Goal: Use online tool/utility: Utilize a website feature to perform a specific function

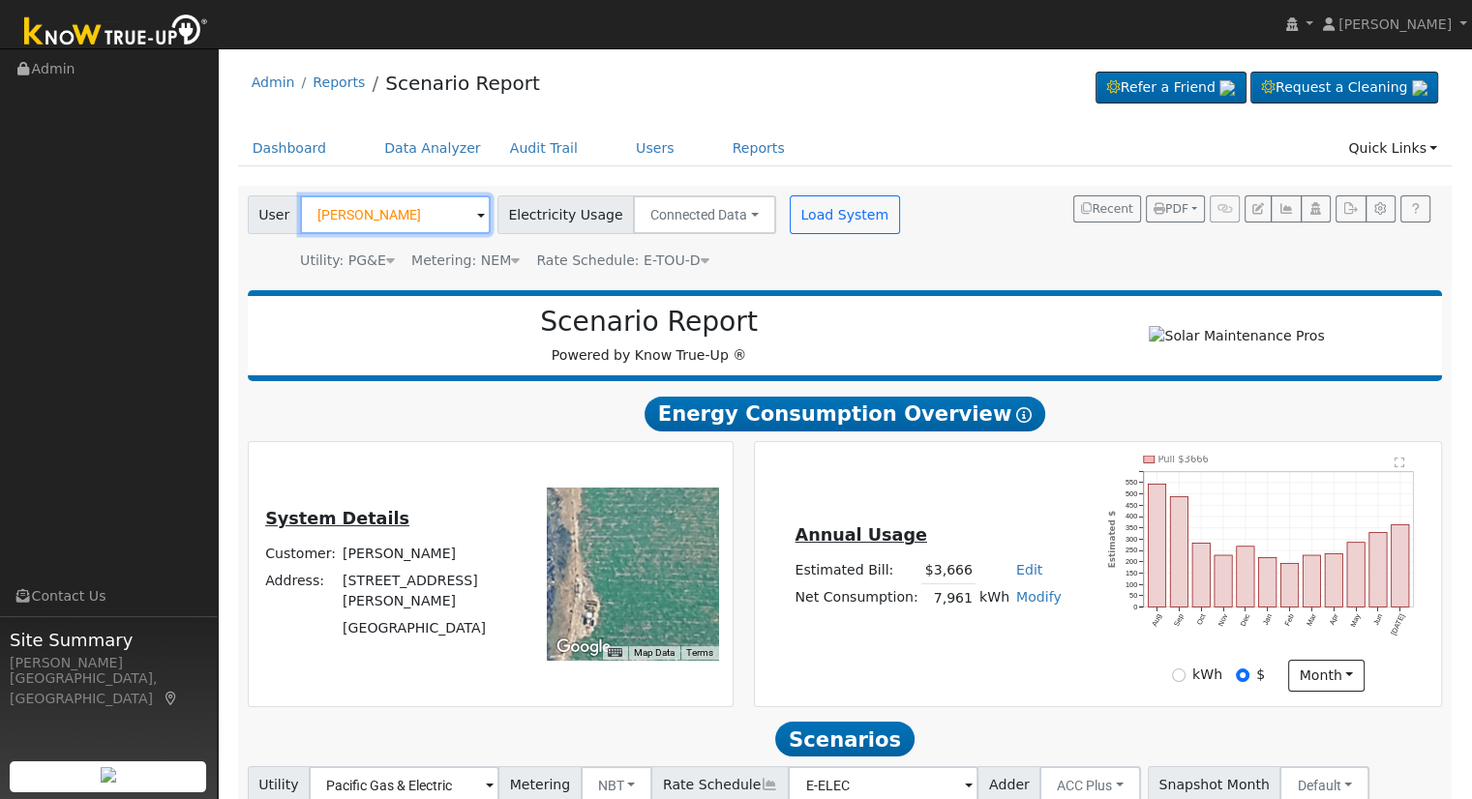
drag, startPoint x: 0, startPoint y: 0, endPoint x: 391, endPoint y: 218, distance: 447.5
click at [391, 218] on input "Andy Pennebaker" at bounding box center [395, 214] width 191 height 39
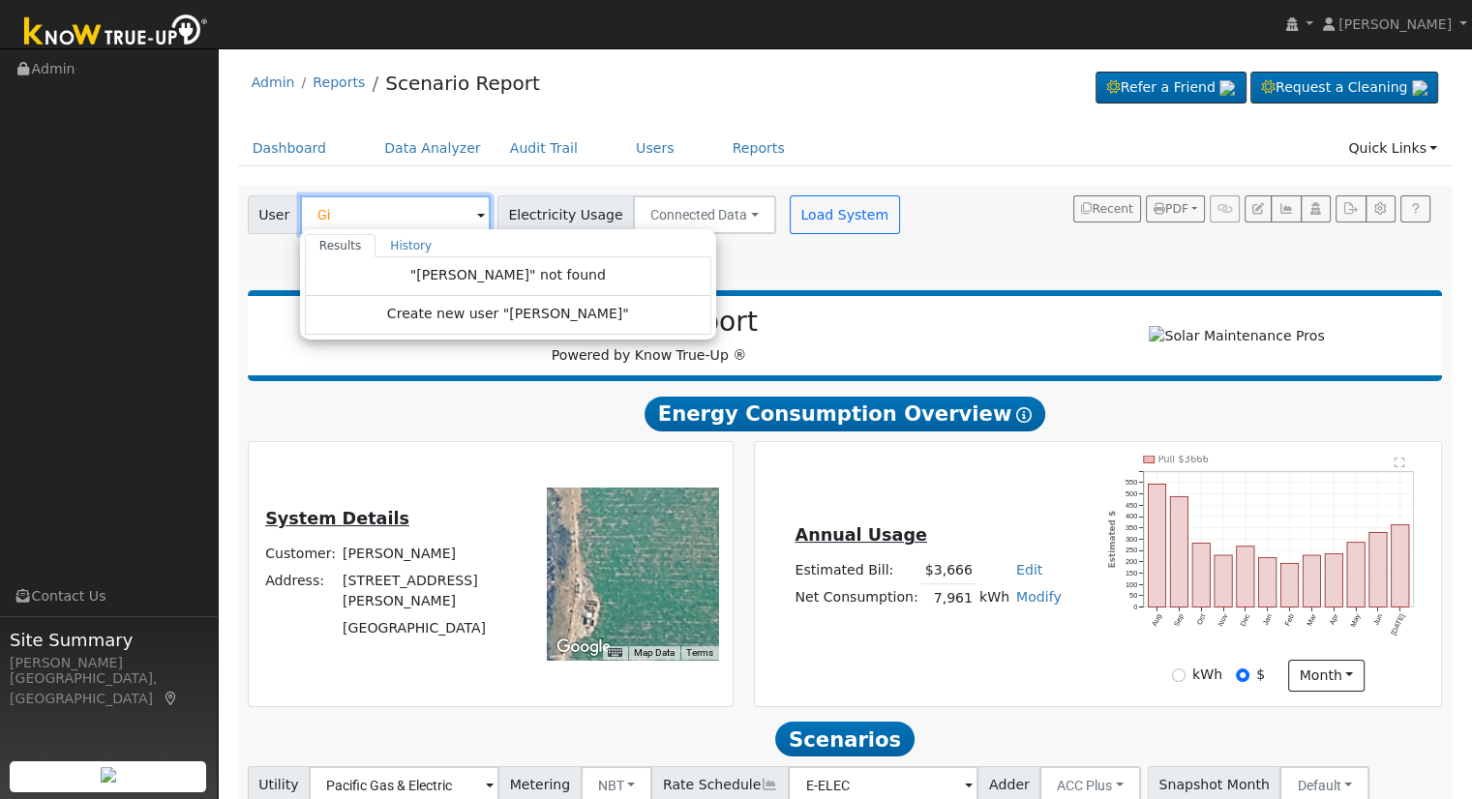
type input "G"
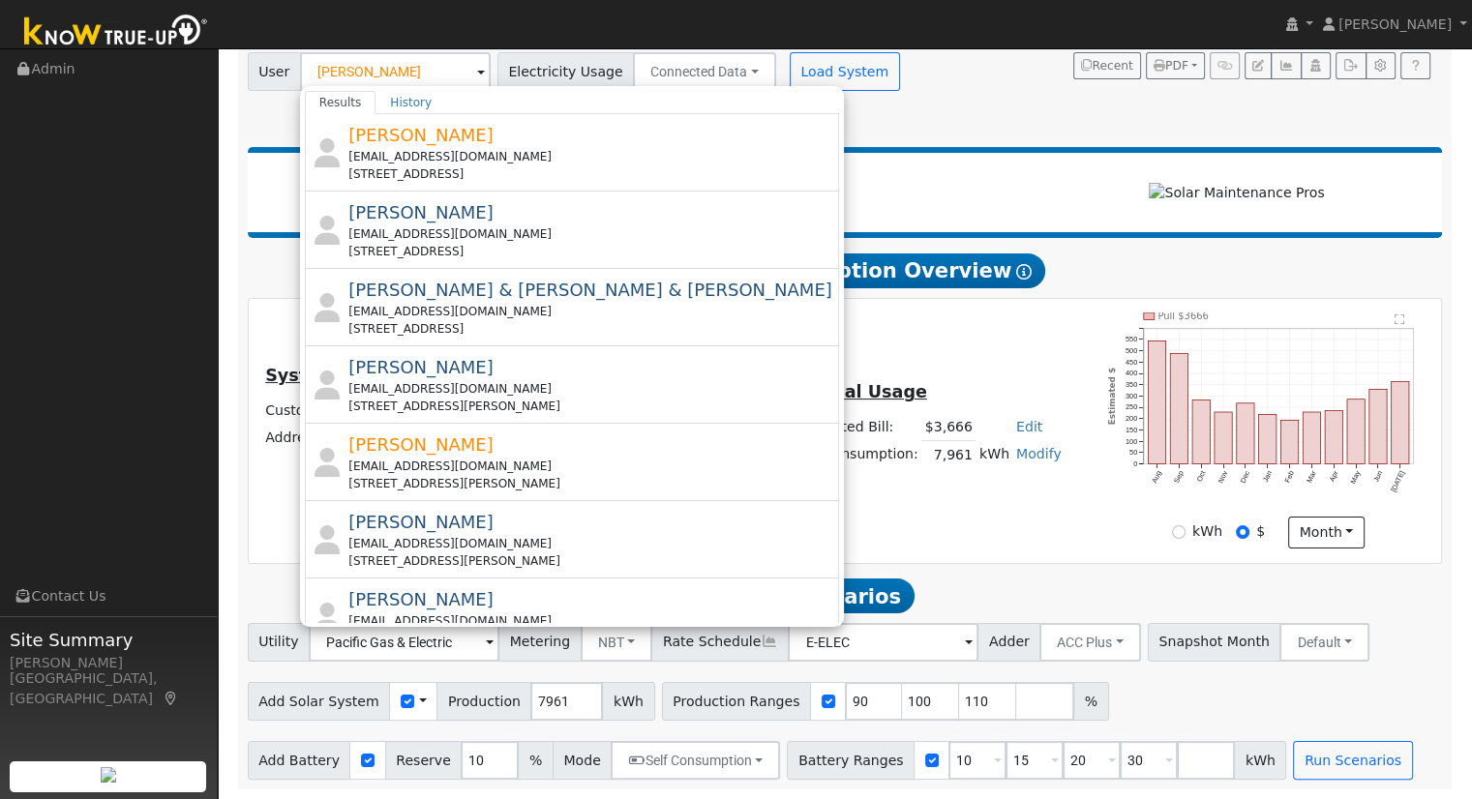
click at [774, 120] on div "User Vicente Results History Vicente Aguilar metoo77@yahoo.com 4253 North Fruit…" at bounding box center [845, 90] width 1215 height 95
type input "Andy Pennebaker"
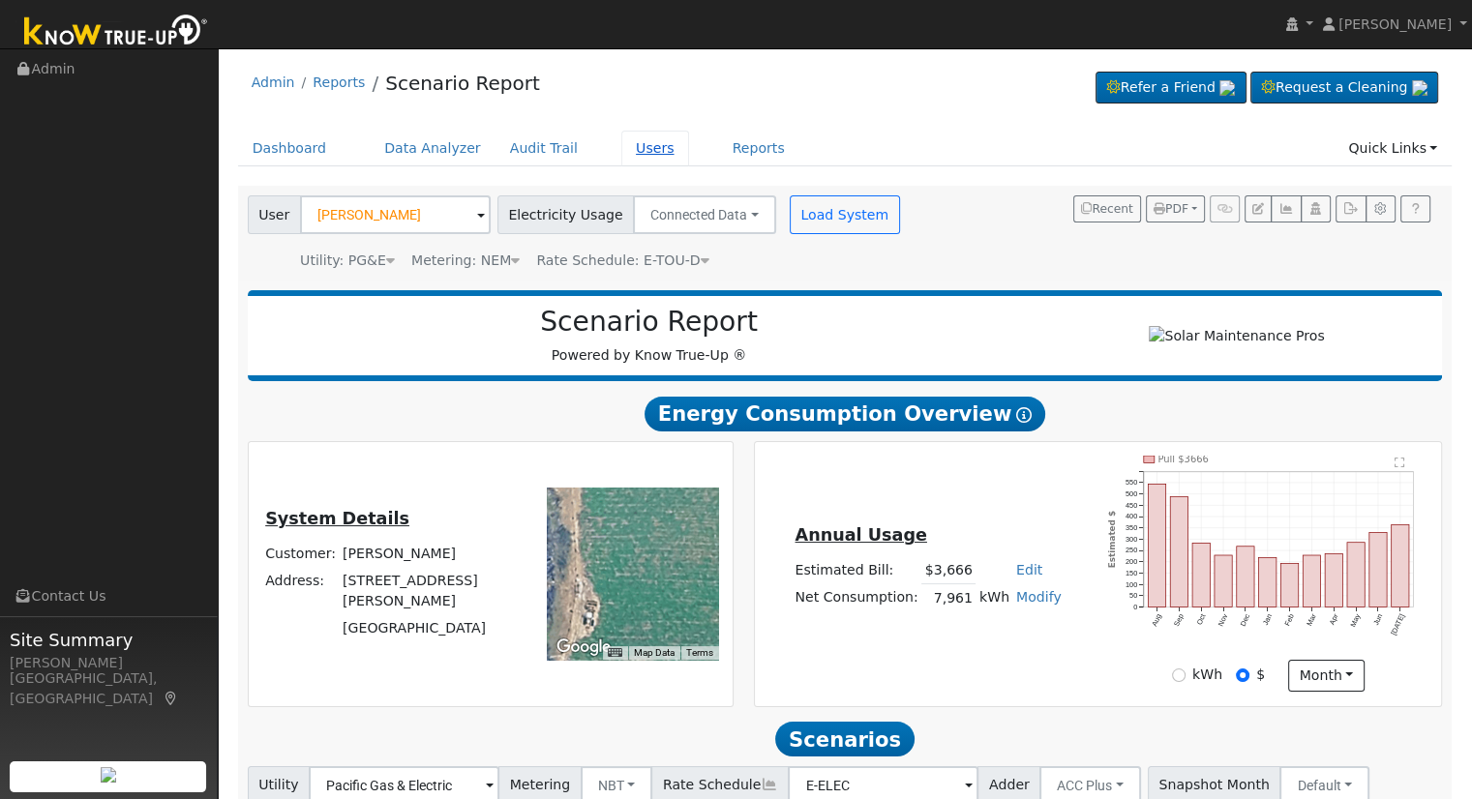
click at [621, 140] on link "Users" at bounding box center [655, 149] width 68 height 36
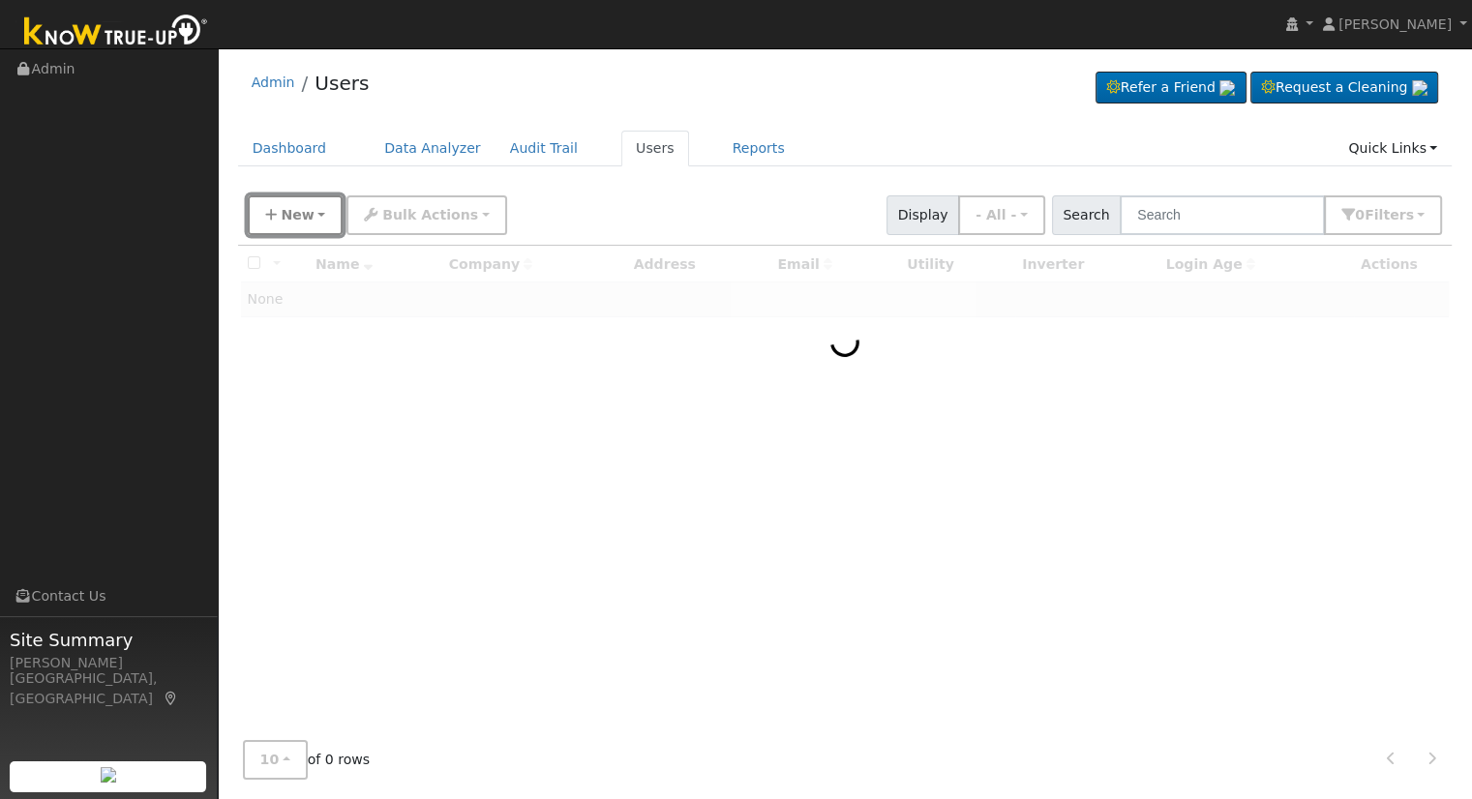
click at [290, 229] on button "New" at bounding box center [296, 215] width 96 height 40
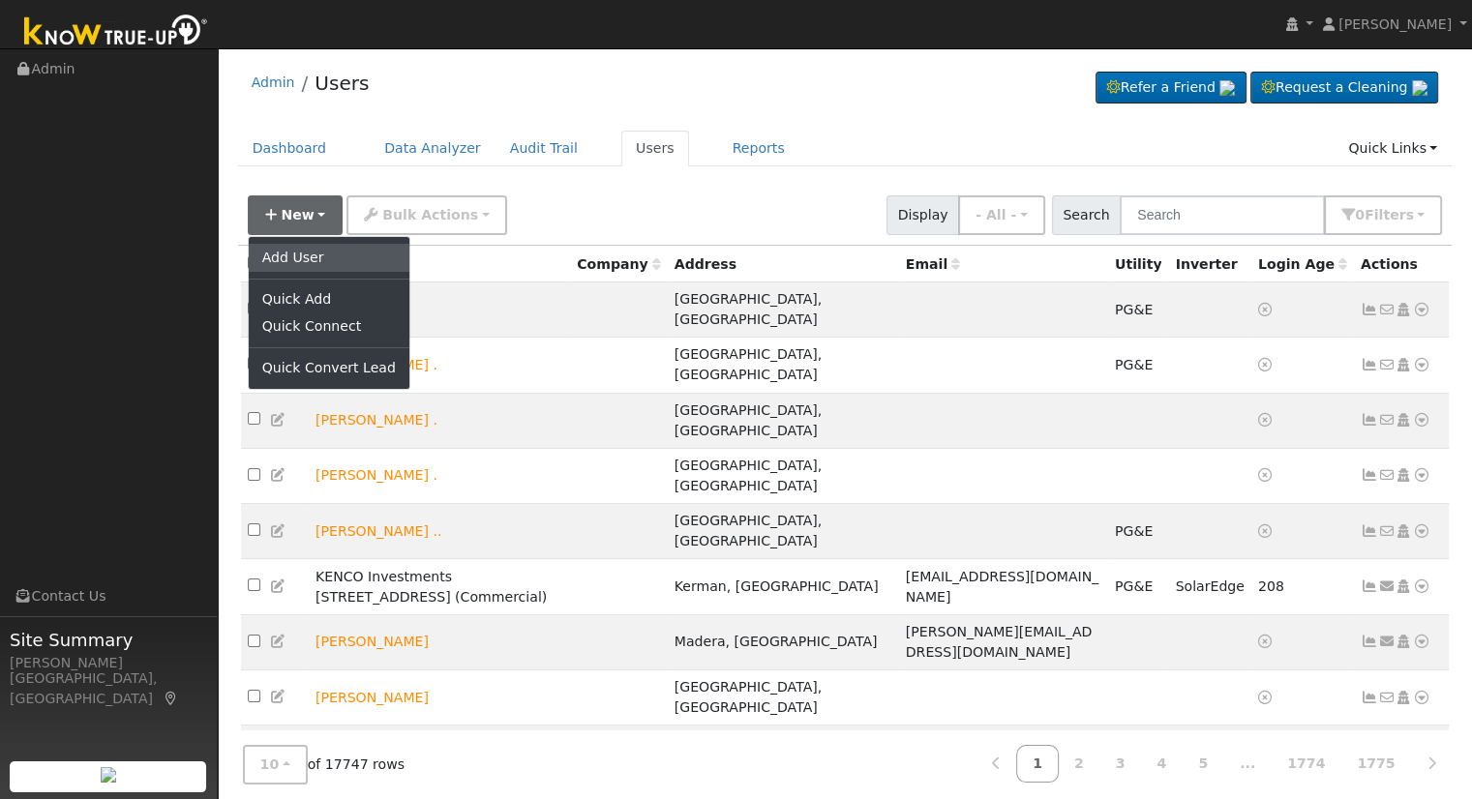
click at [321, 255] on link "Add User" at bounding box center [329, 257] width 161 height 27
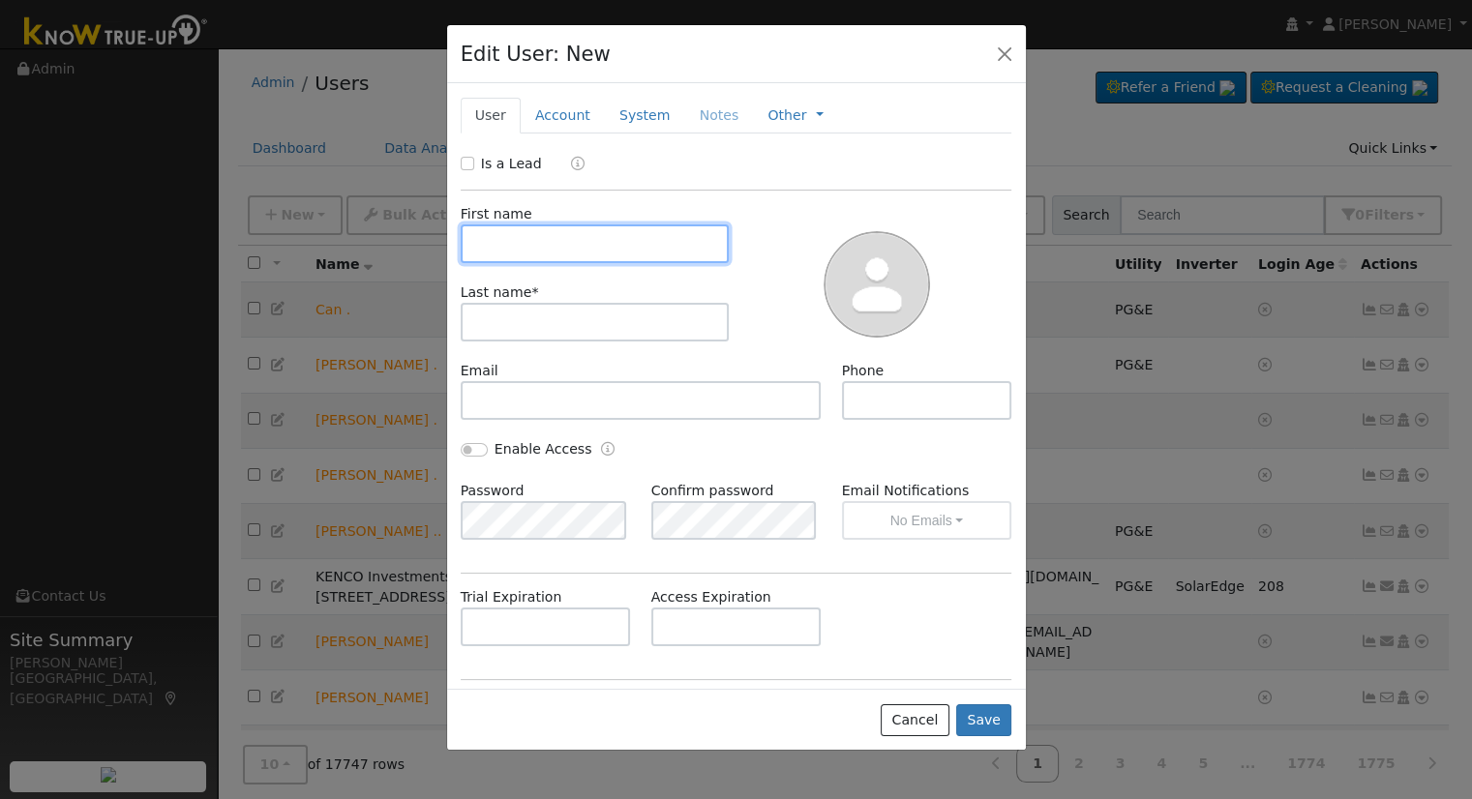
click at [590, 252] on input "text" at bounding box center [595, 244] width 269 height 39
type input "[PERSON_NAME]"
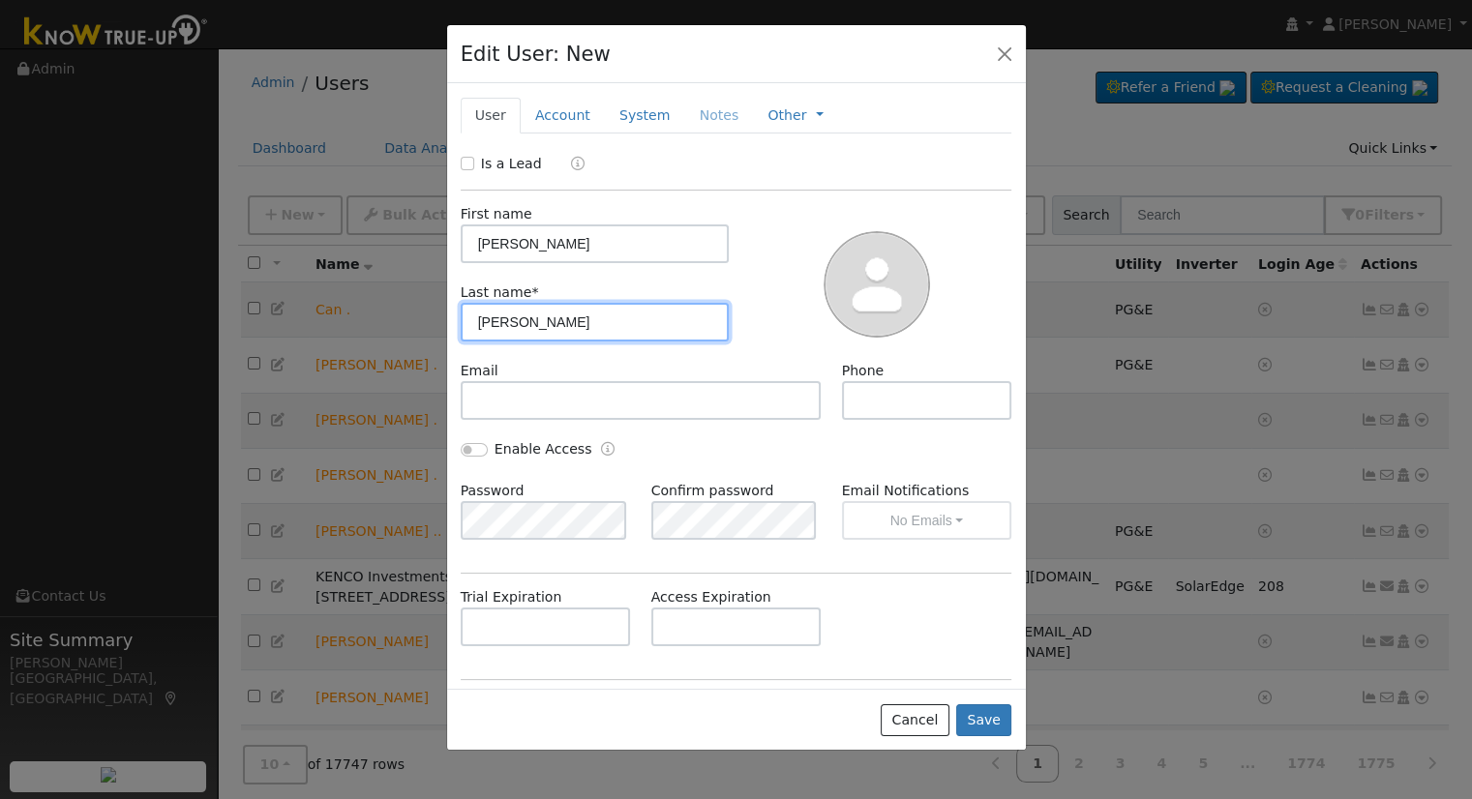
type input "[PERSON_NAME]"
click at [484, 163] on label "Is a Lead" at bounding box center [511, 164] width 61 height 20
click at [474, 163] on input "Is a Lead" at bounding box center [468, 164] width 14 height 14
checkbox input "true"
click at [981, 717] on button "Save" at bounding box center [984, 721] width 56 height 33
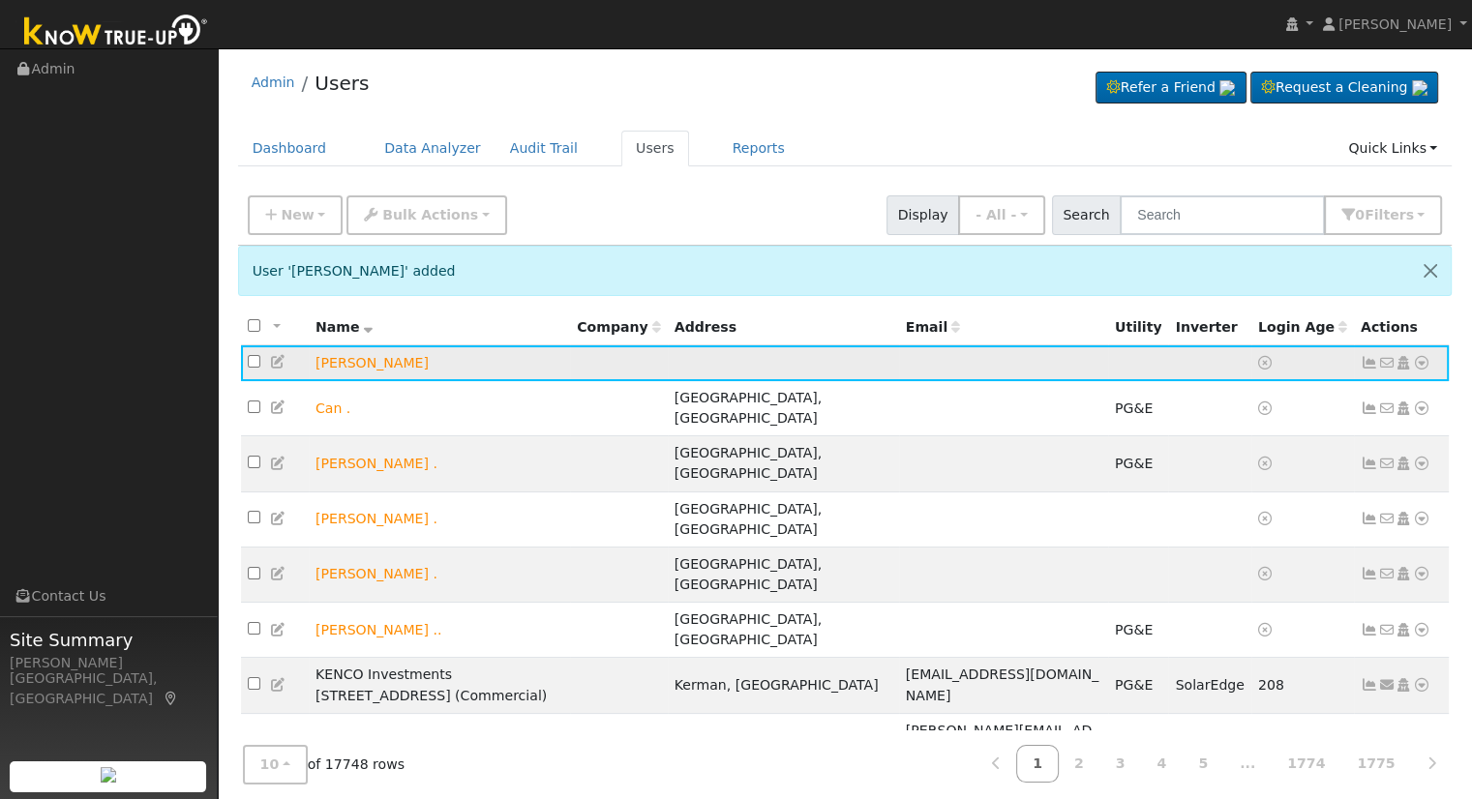
click at [1429, 365] on td "No email address Send Email... Copy a Link Reset Password Open Access Data Anal…" at bounding box center [1402, 364] width 96 height 36
click at [1419, 365] on icon at bounding box center [1421, 363] width 17 height 14
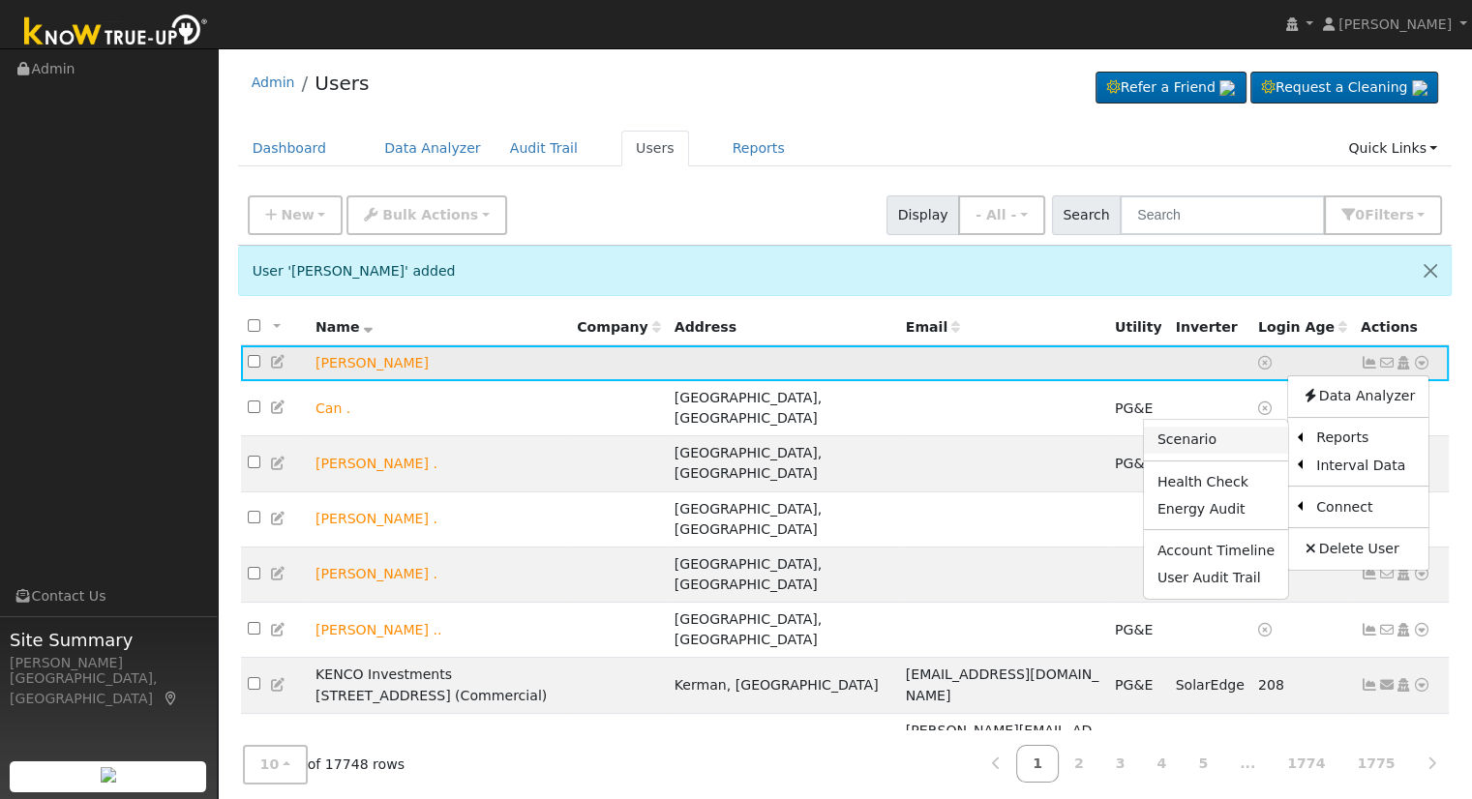
click at [1254, 446] on link "Scenario" at bounding box center [1216, 440] width 144 height 27
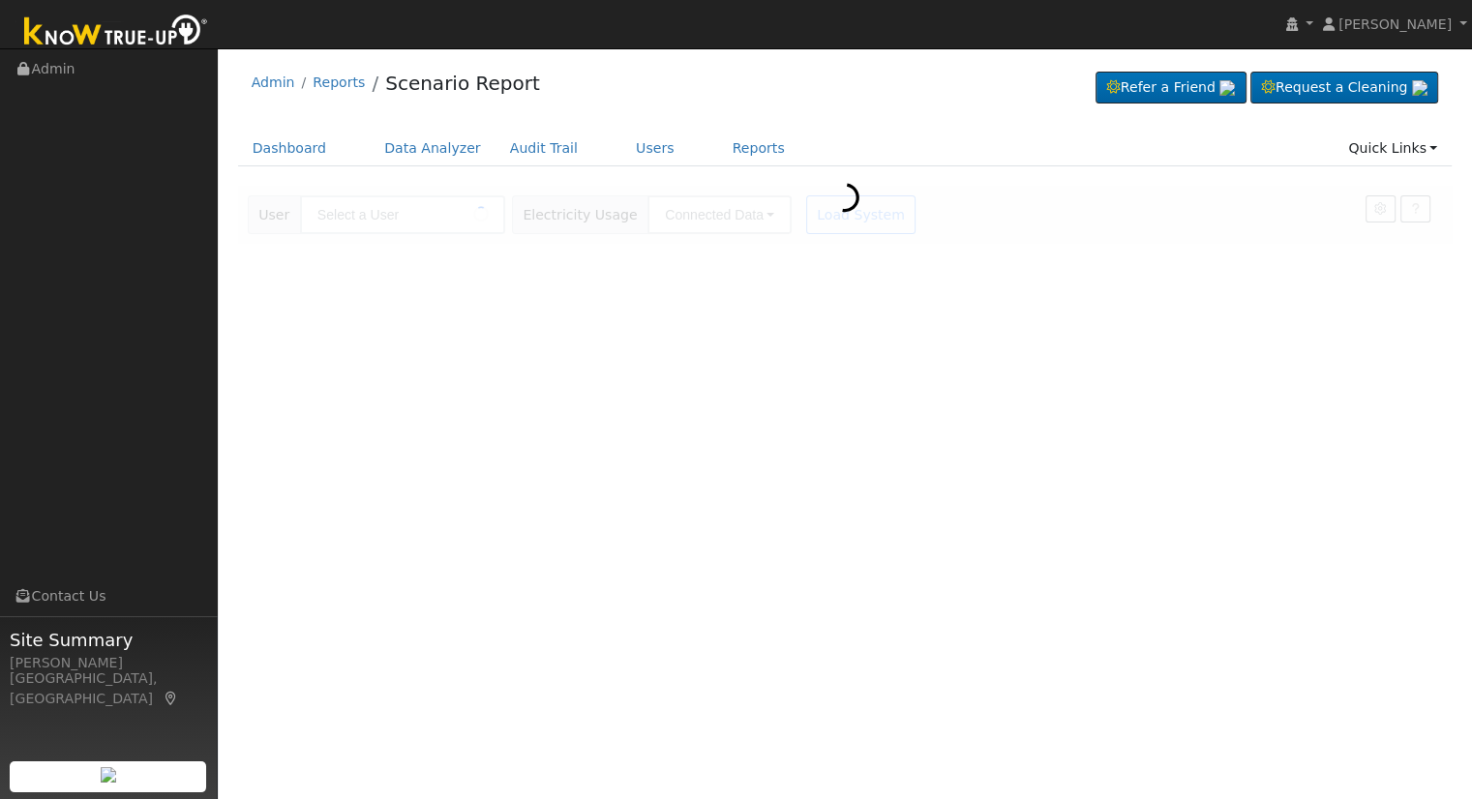
type input "[PERSON_NAME]"
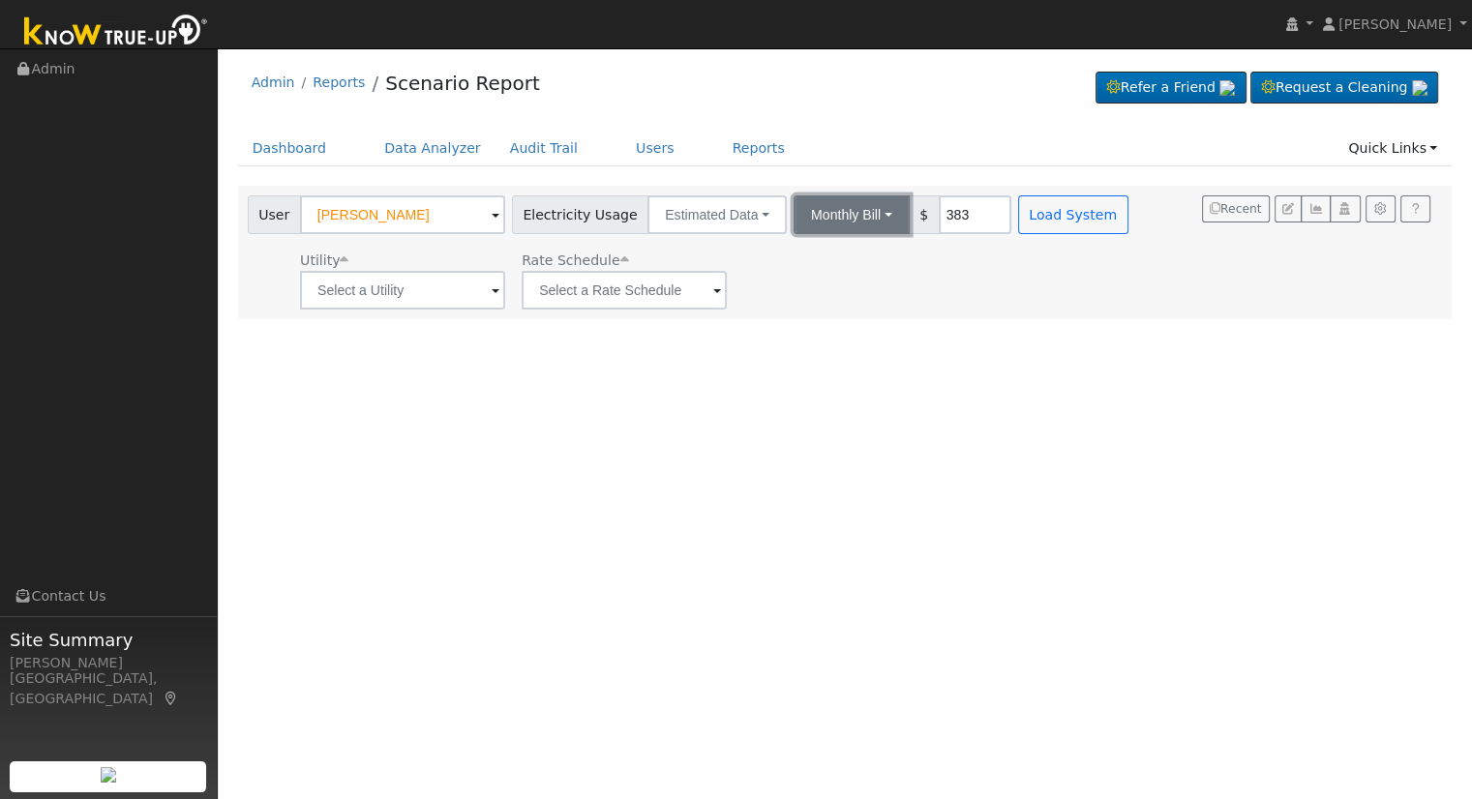
click at [850, 214] on button "Monthly Bill" at bounding box center [852, 214] width 116 height 39
click at [850, 254] on link "Annual Consumption" at bounding box center [825, 257] width 169 height 27
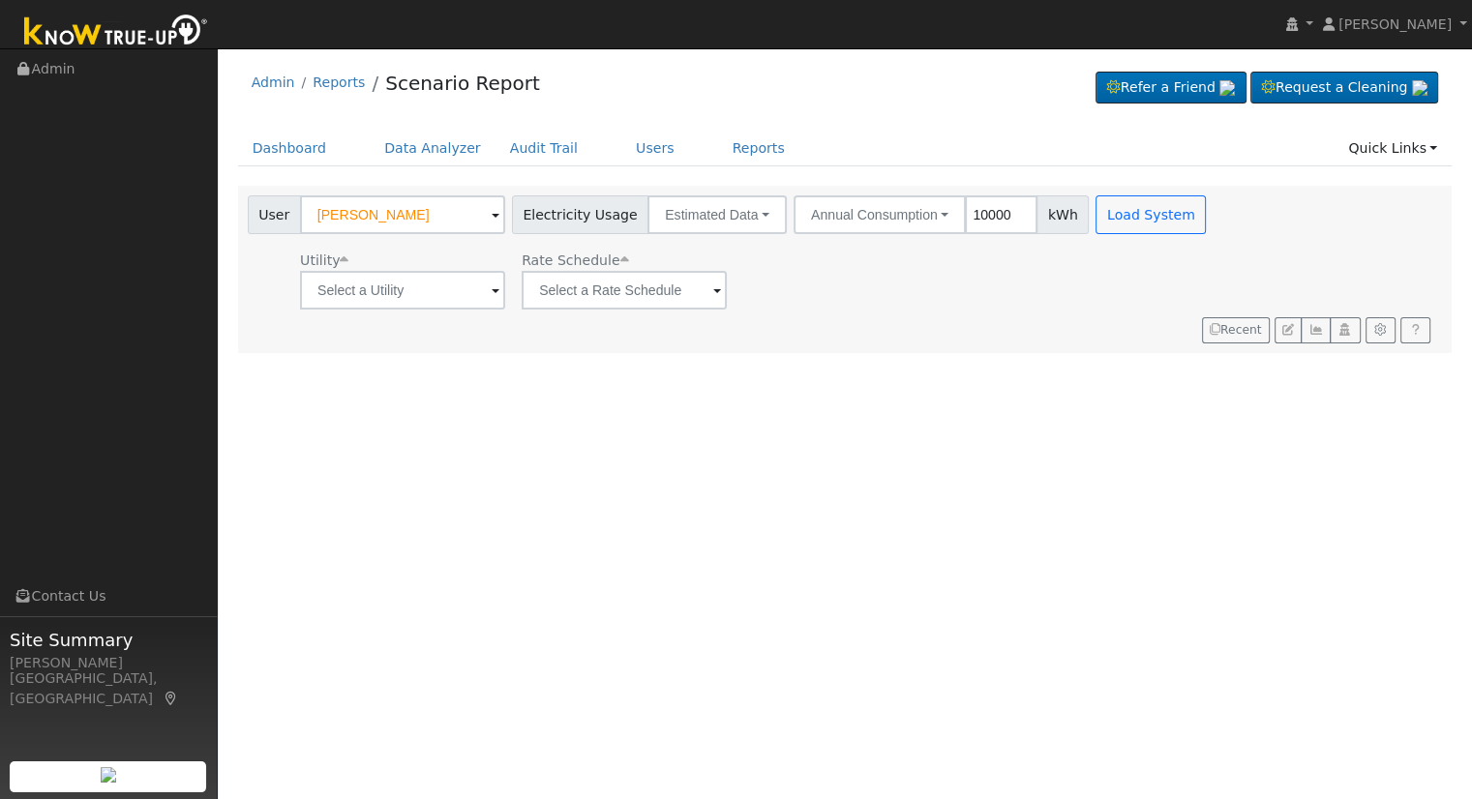
click at [969, 213] on input "10000" at bounding box center [1001, 214] width 73 height 39
type input "8000"
click at [1096, 211] on button "Load System" at bounding box center [1151, 214] width 110 height 39
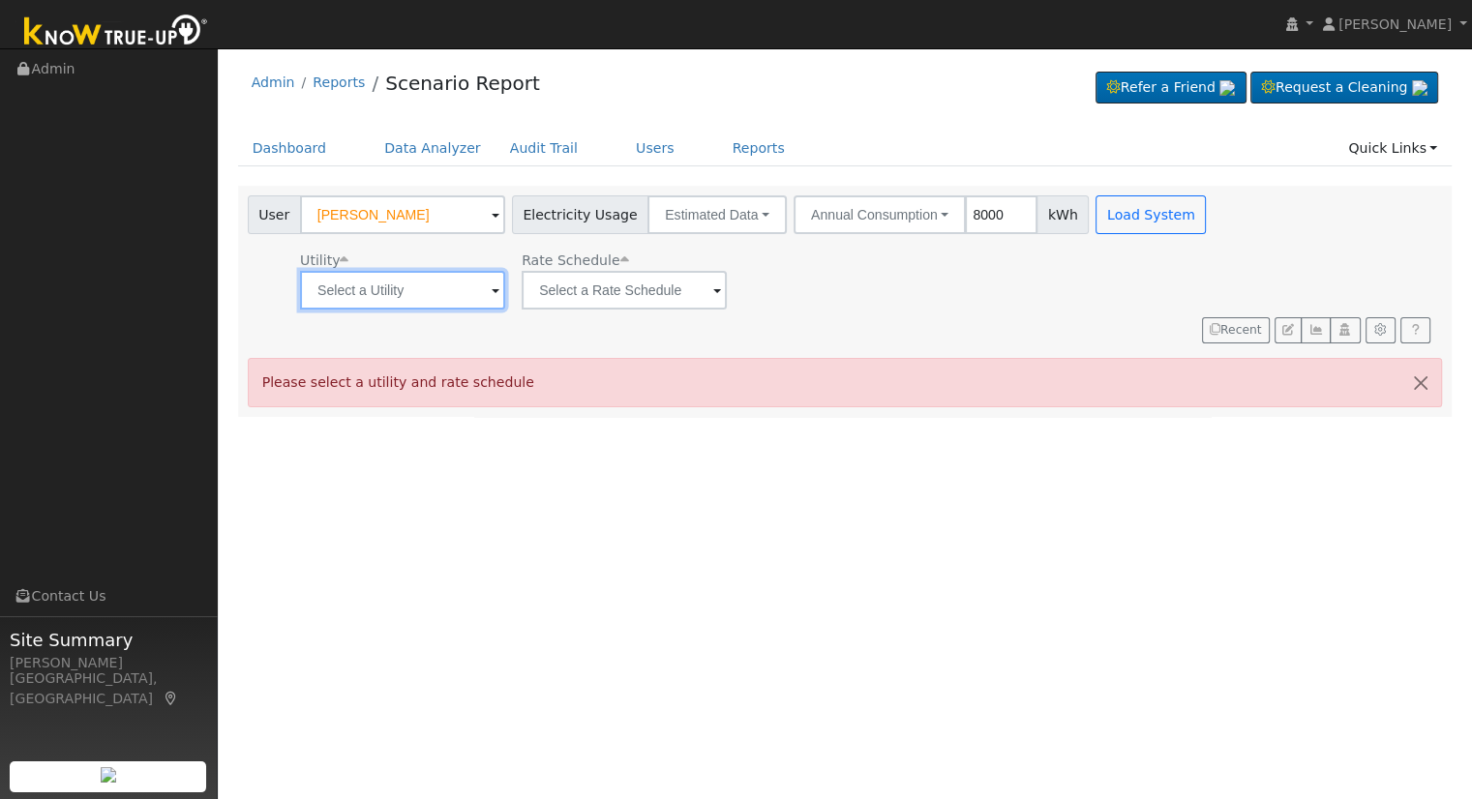
click at [418, 281] on input "text" at bounding box center [402, 290] width 205 height 39
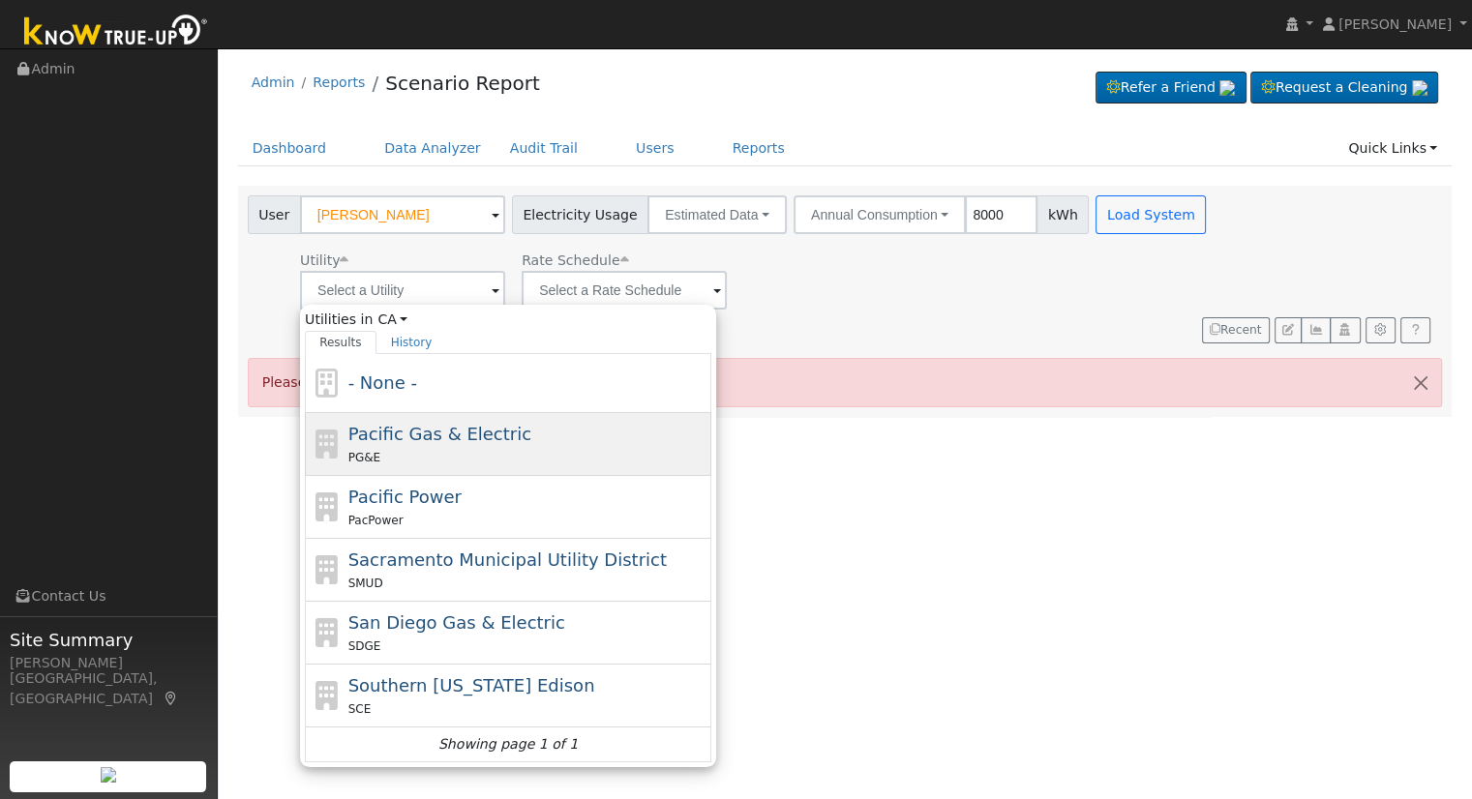
click at [446, 430] on span "Pacific Gas & Electric" at bounding box center [439, 434] width 183 height 20
type input "Pacific Gas & Electric"
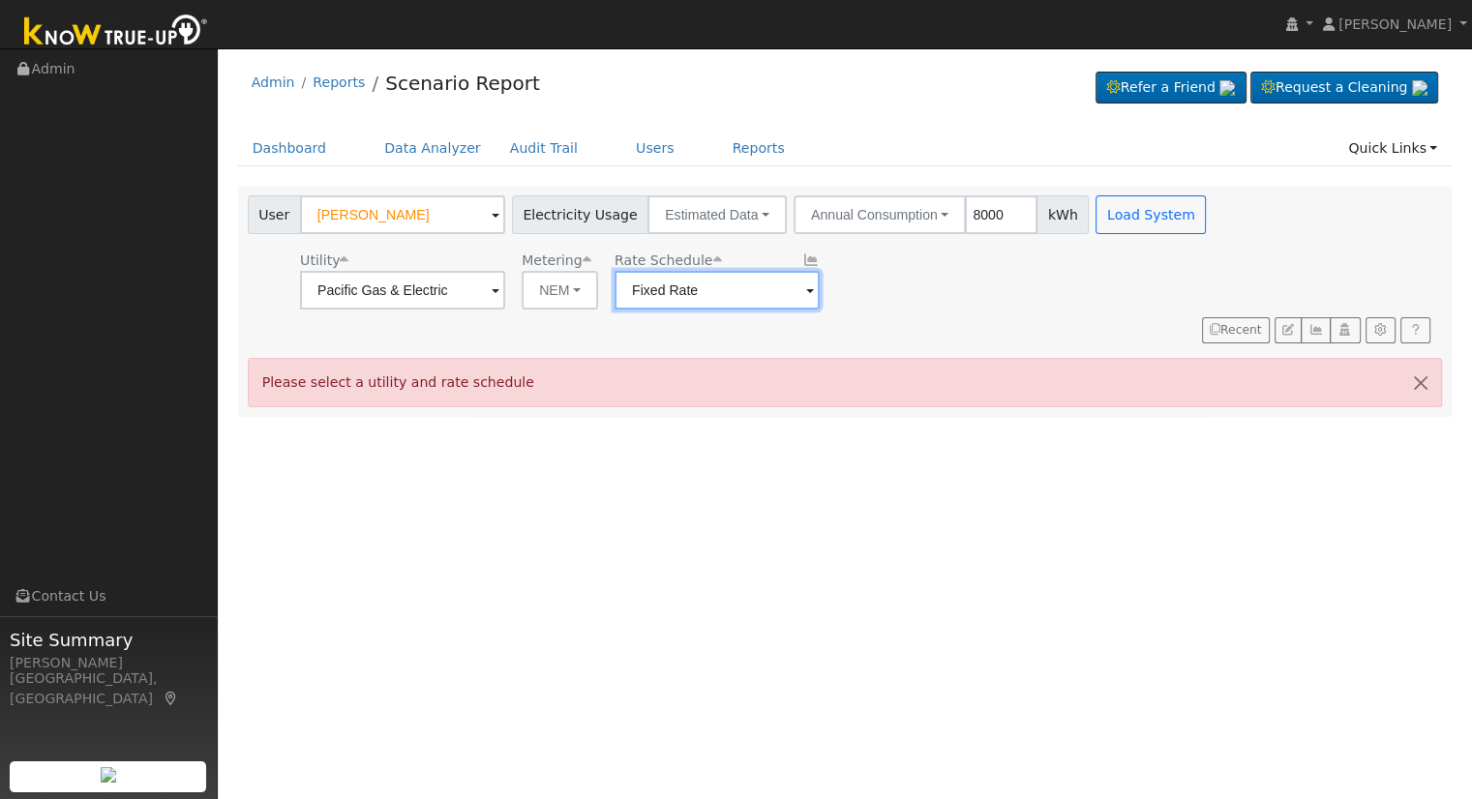
click at [505, 299] on input "Fixed Rate" at bounding box center [402, 290] width 205 height 39
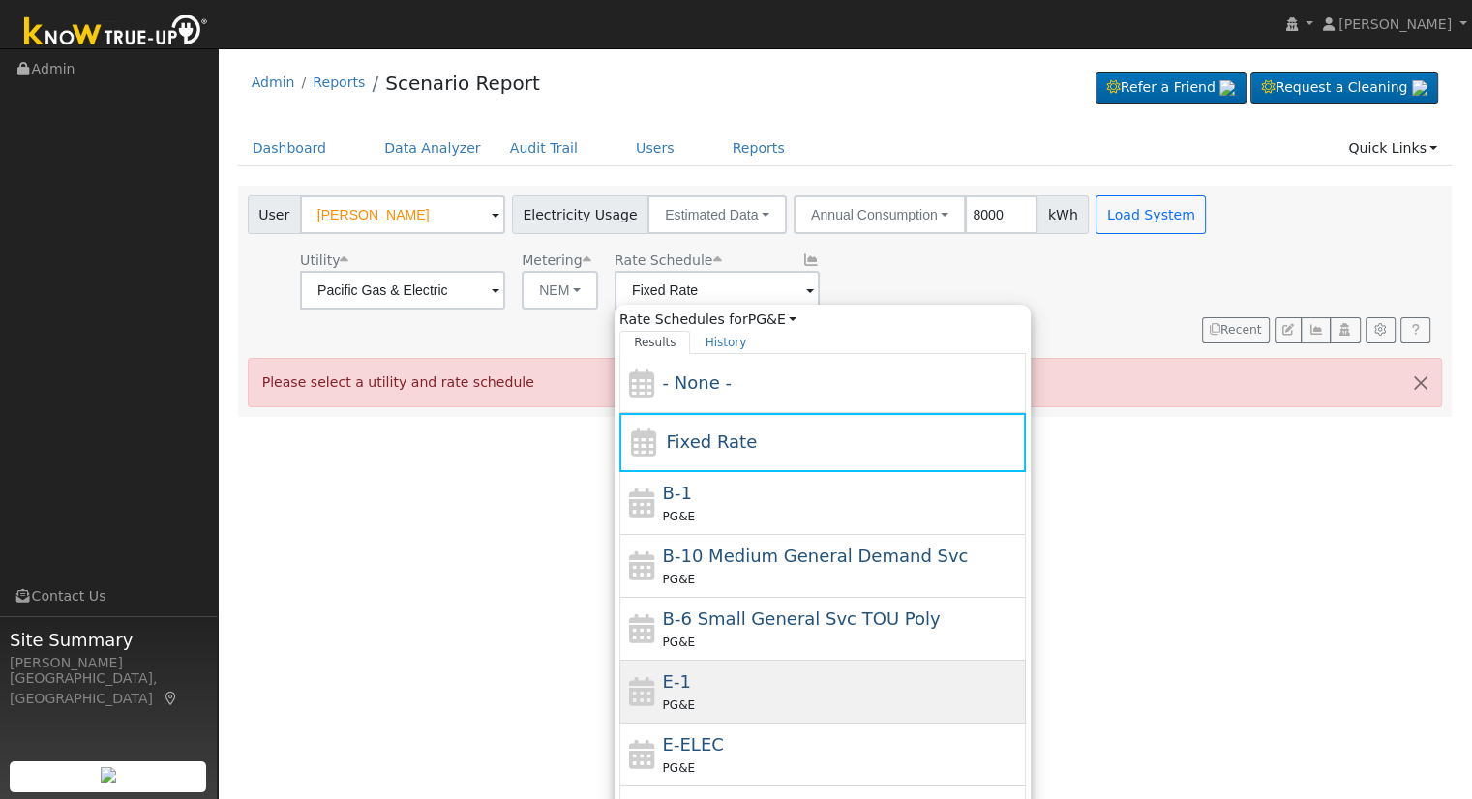
click at [688, 678] on div "E-1 PG&E" at bounding box center [842, 692] width 359 height 46
type input "E-1"
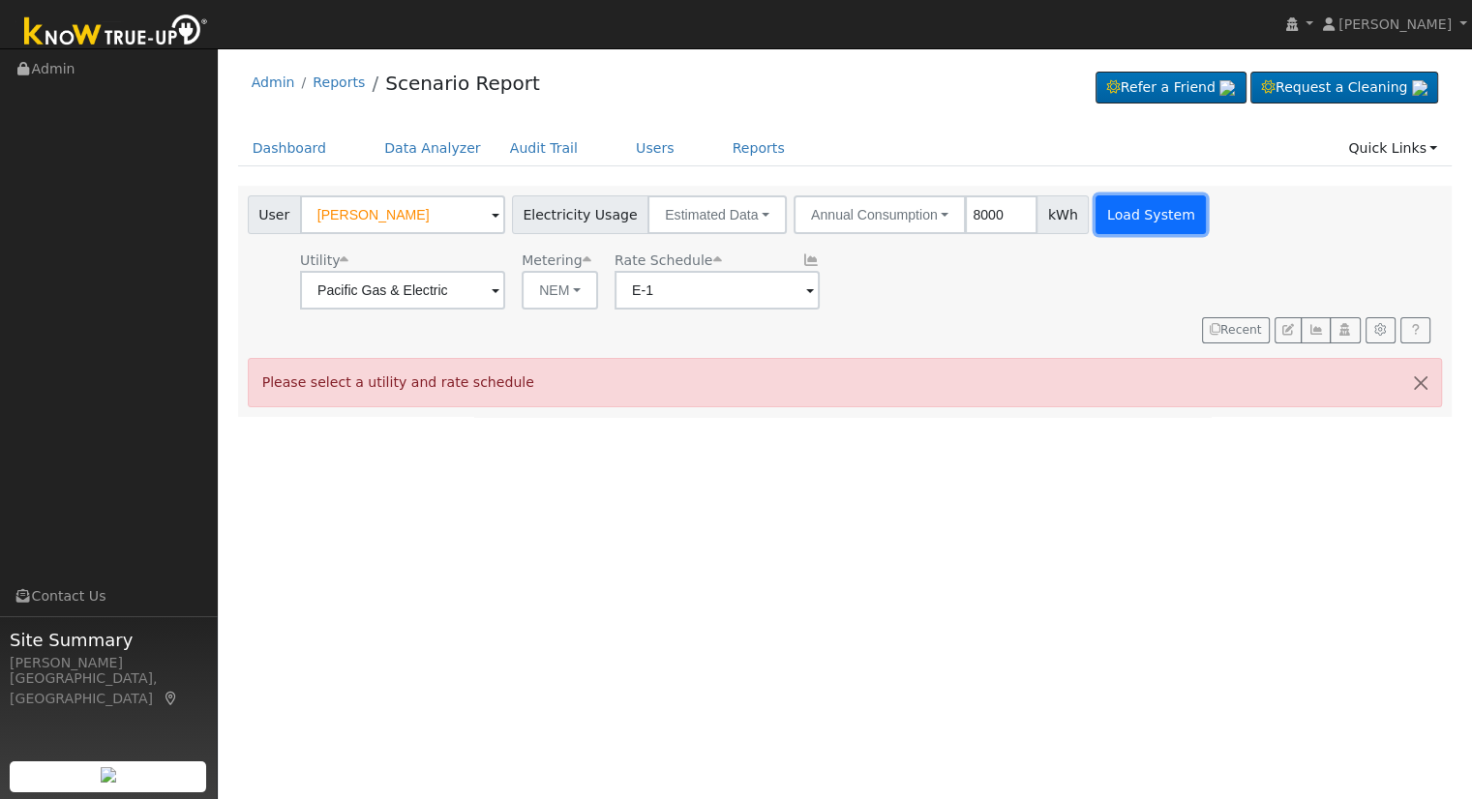
click at [1115, 222] on button "Load System" at bounding box center [1151, 214] width 110 height 39
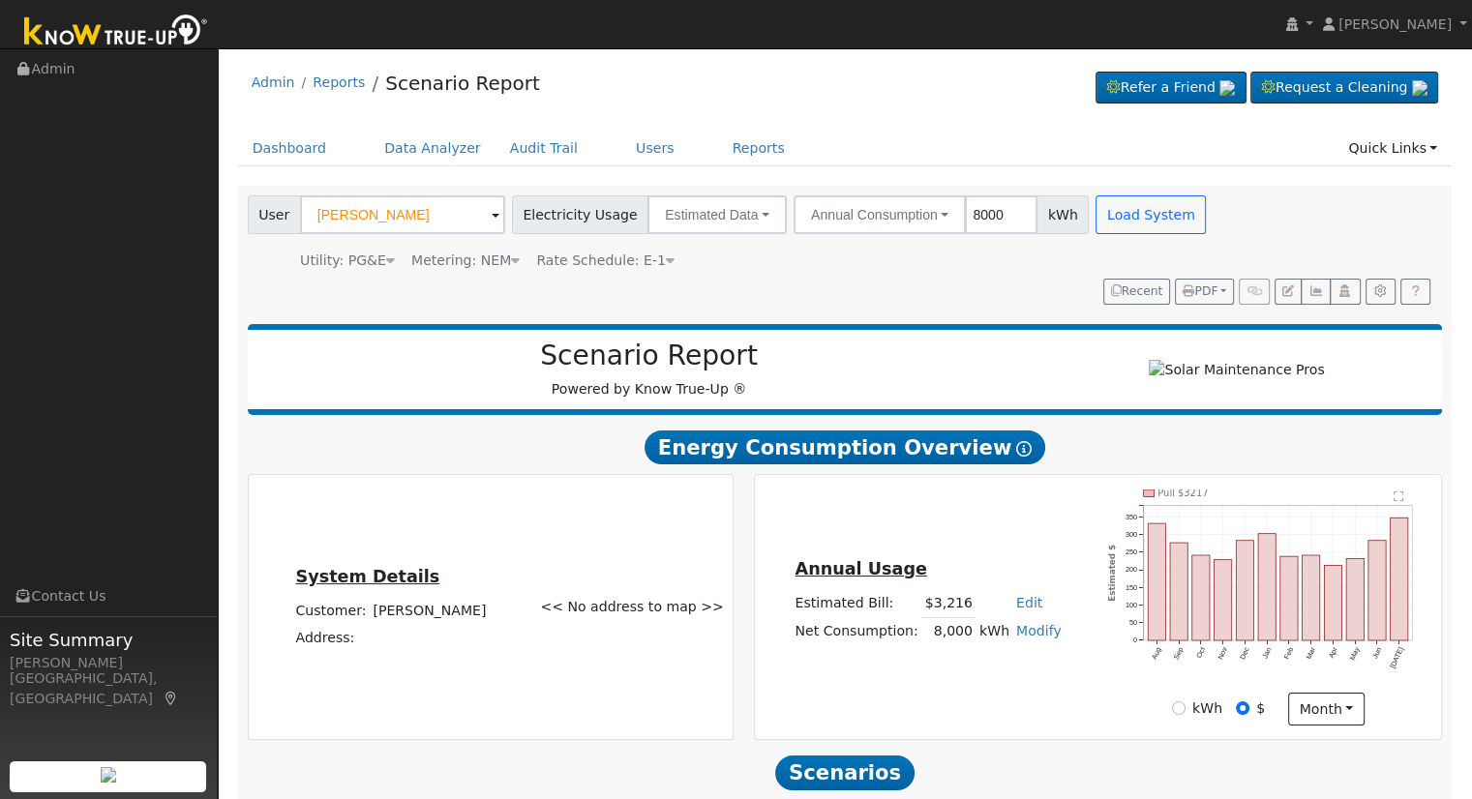
scroll to position [185, 0]
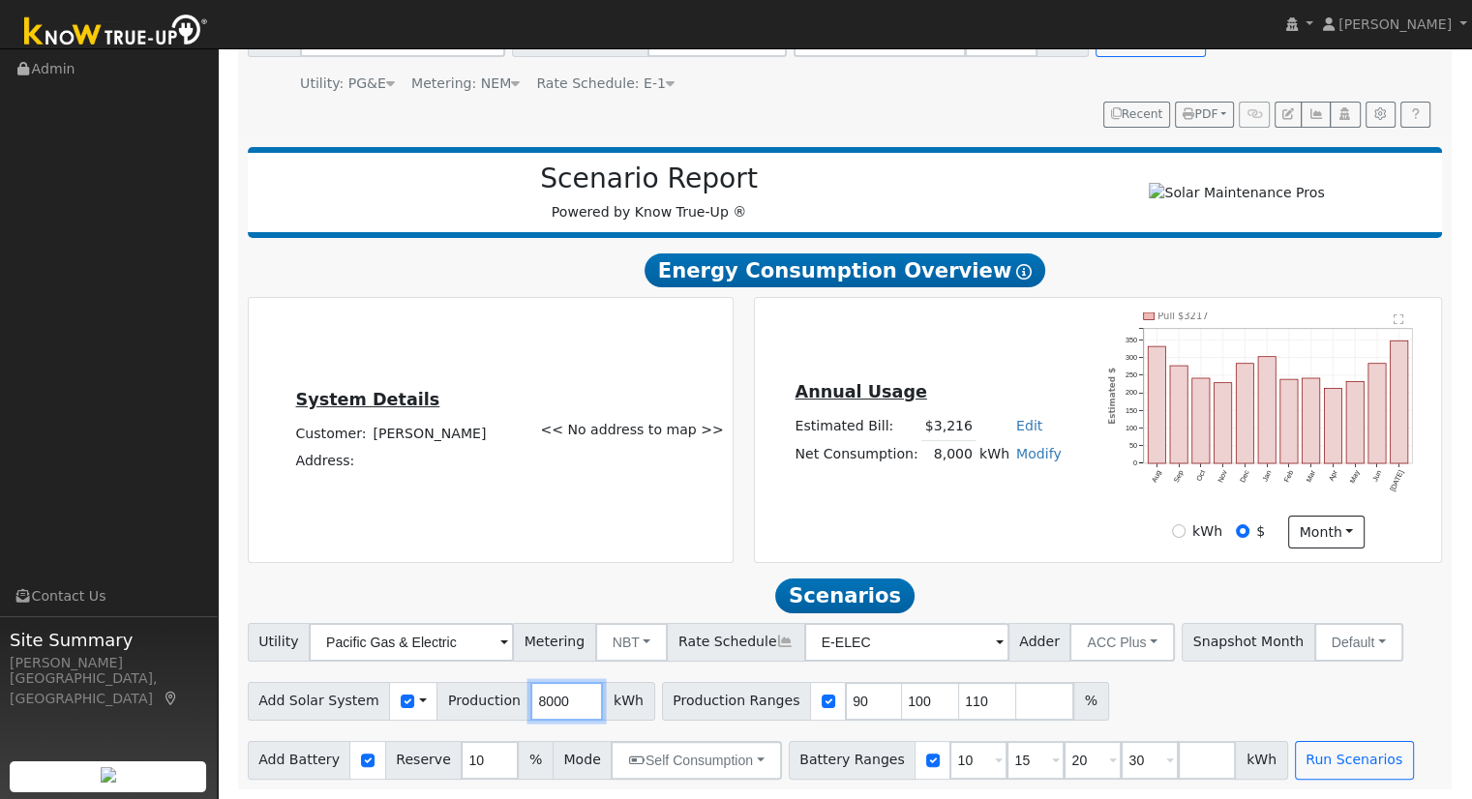
click at [530, 702] on input "8000" at bounding box center [566, 701] width 73 height 39
type input "11284"
click at [810, 707] on div at bounding box center [828, 701] width 36 height 39
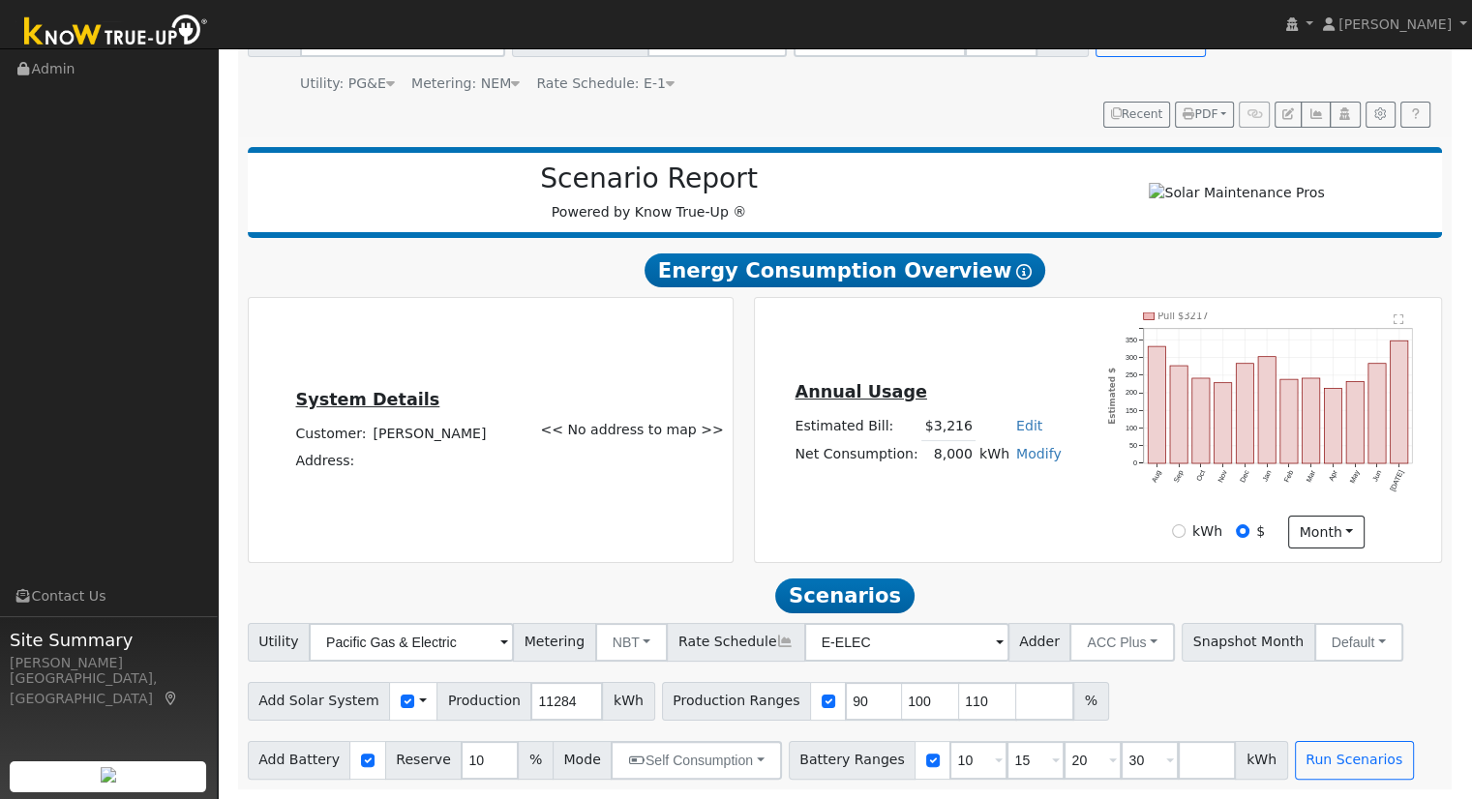
click at [810, 706] on div at bounding box center [828, 701] width 36 height 39
click at [822, 695] on input "checkbox" at bounding box center [829, 702] width 14 height 14
checkbox input "false"
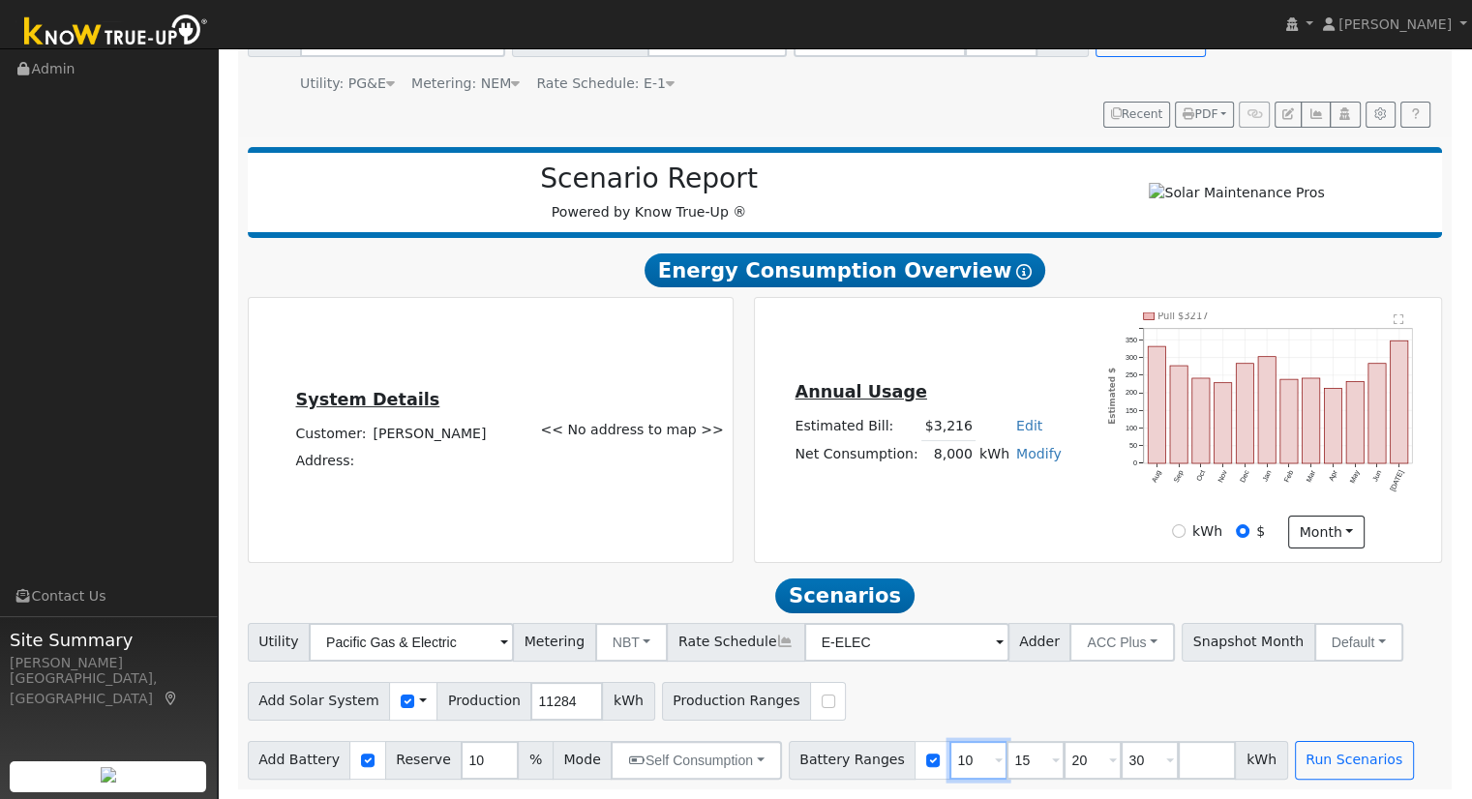
click at [949, 747] on input "10" at bounding box center [978, 760] width 58 height 39
type input "15"
type input "20"
type input "30"
type input "20"
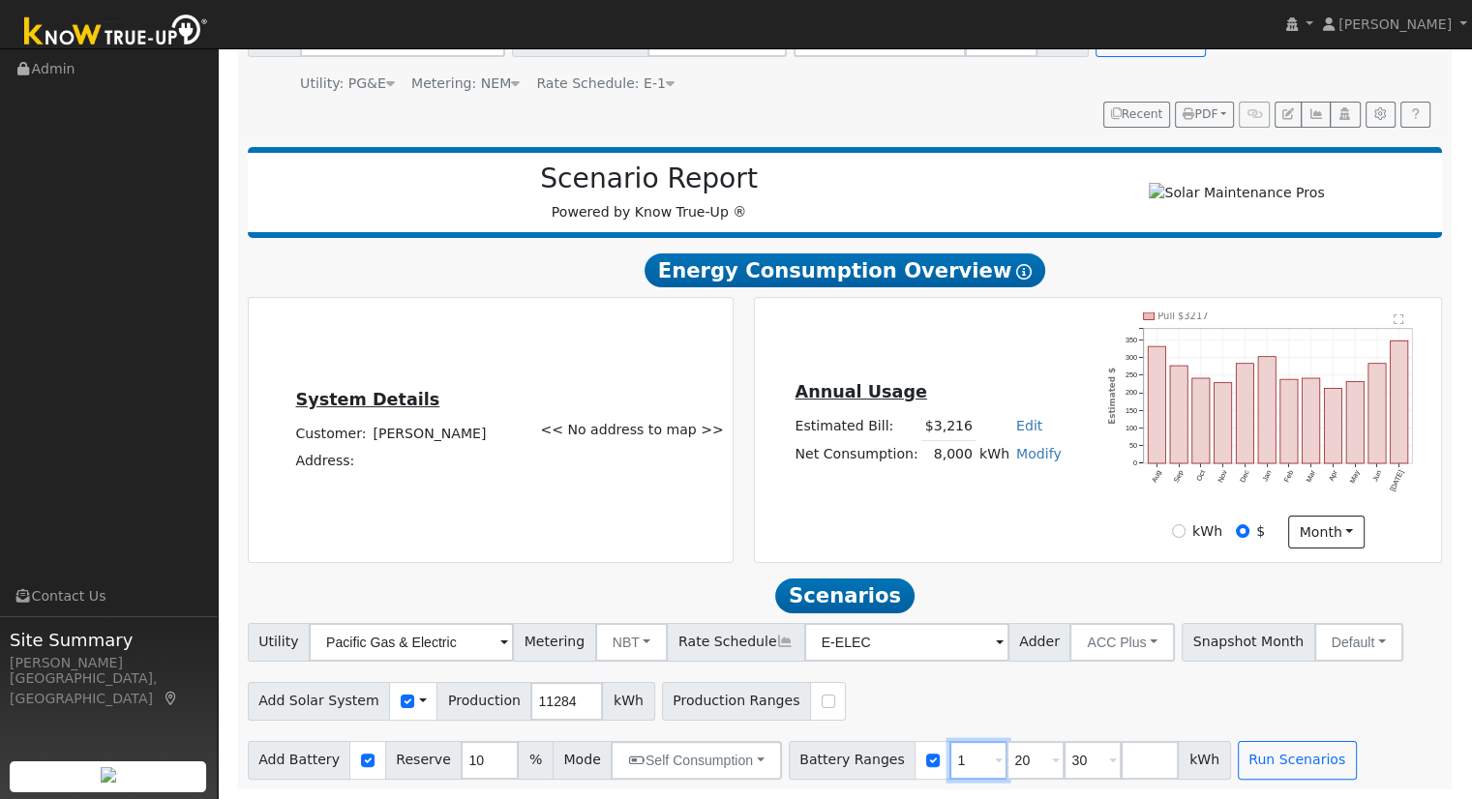
type input "30"
type input "3"
type input "13.5"
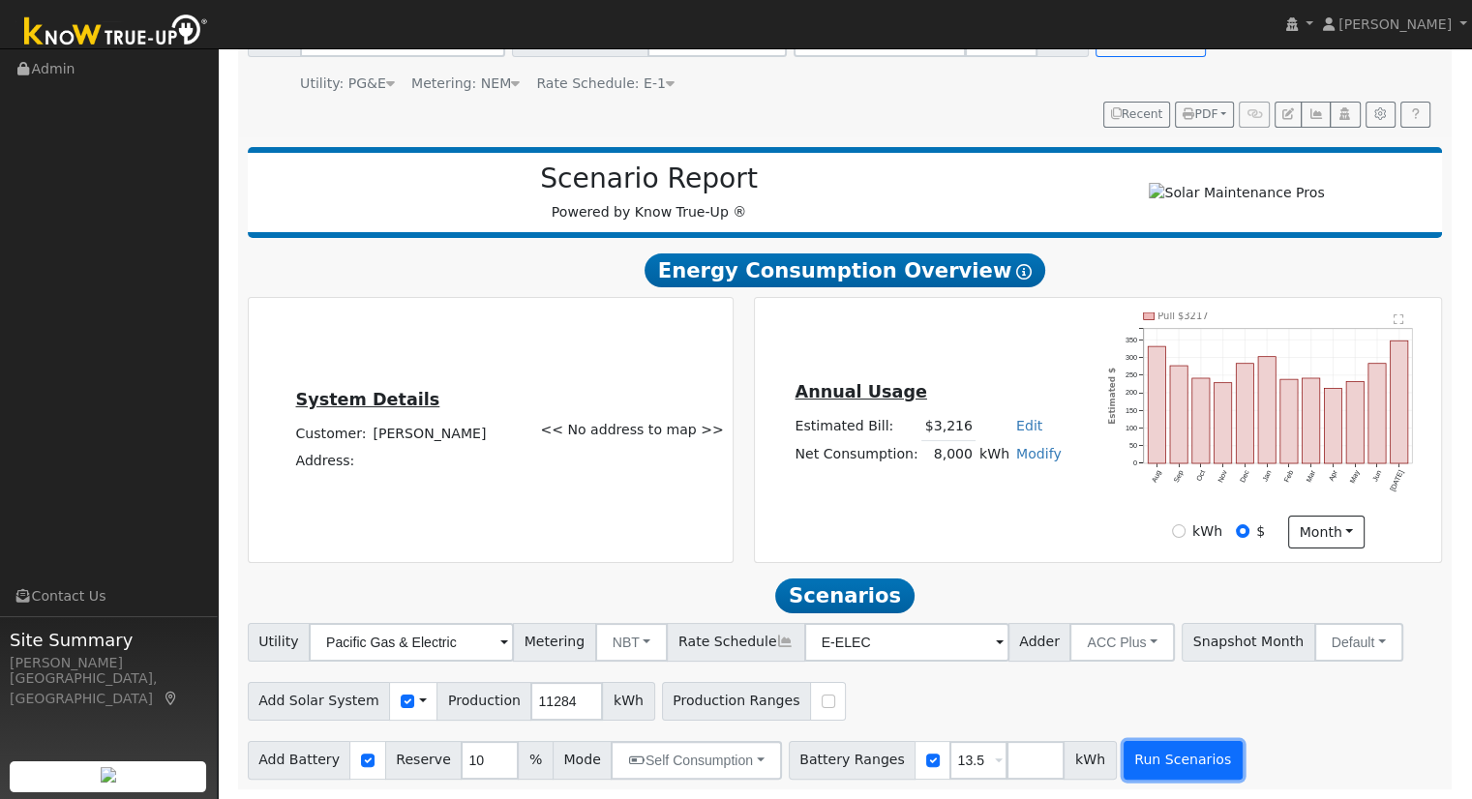
click at [1124, 752] on button "Run Scenarios" at bounding box center [1183, 760] width 119 height 39
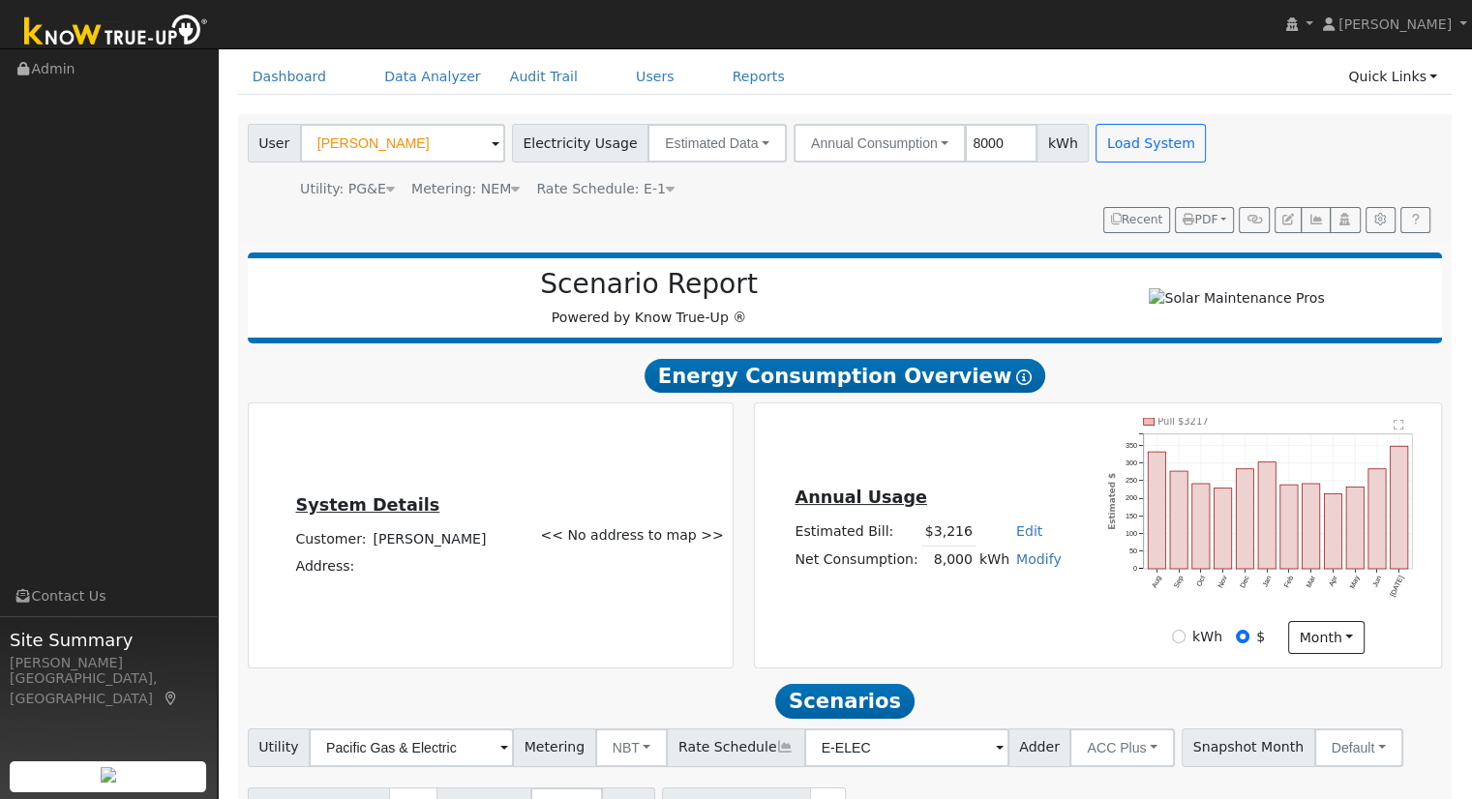
scroll to position [0, 0]
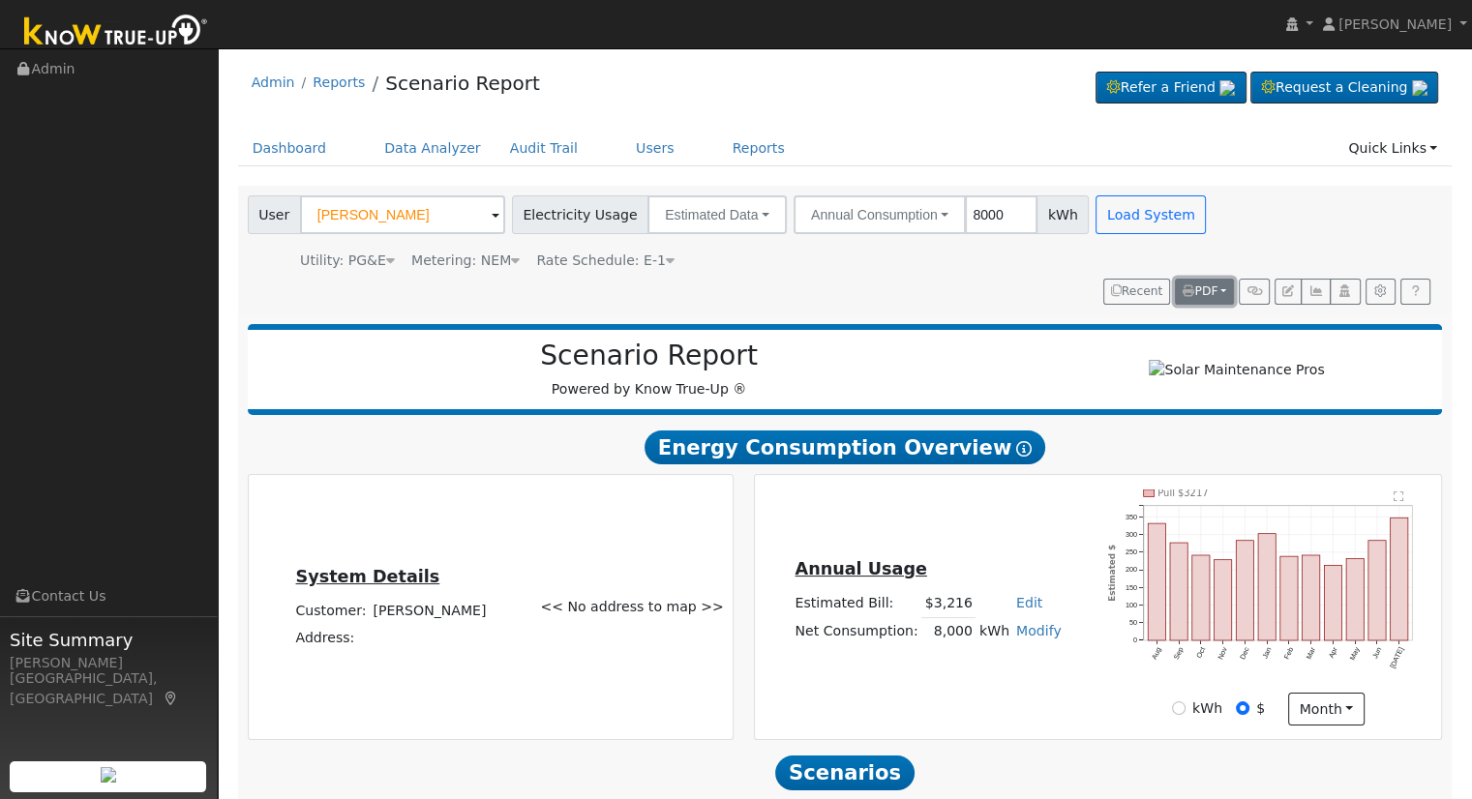
click at [1201, 293] on span "PDF" at bounding box center [1200, 292] width 35 height 14
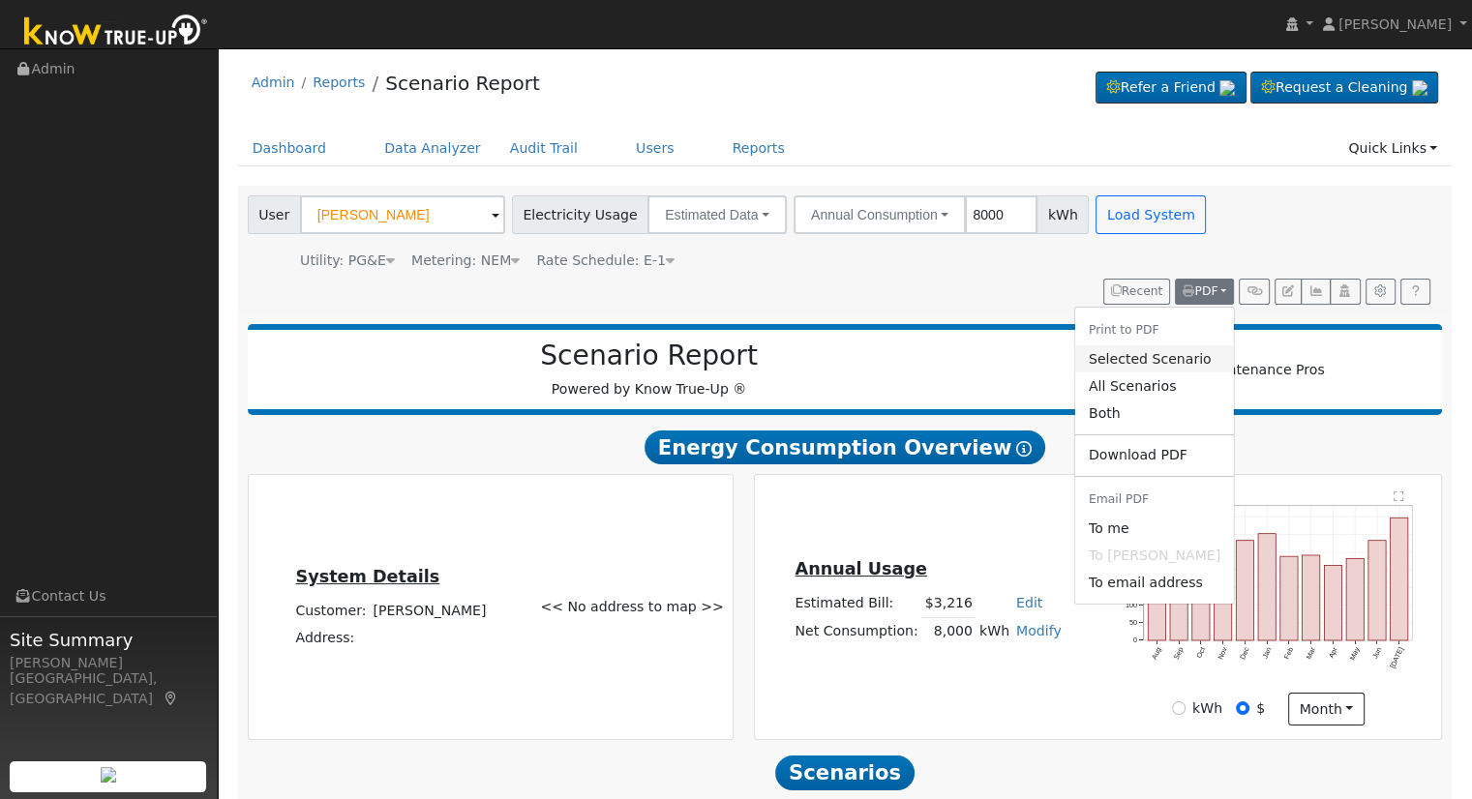
click at [1164, 360] on link "Selected Scenario" at bounding box center [1154, 359] width 159 height 27
